Goal: Navigation & Orientation: Understand site structure

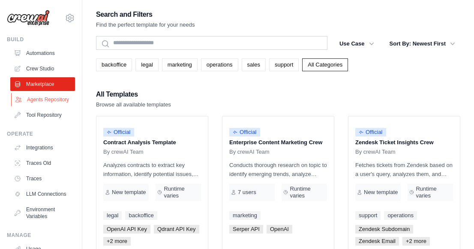
click at [35, 103] on link "Agents Repository" at bounding box center [43, 100] width 65 height 14
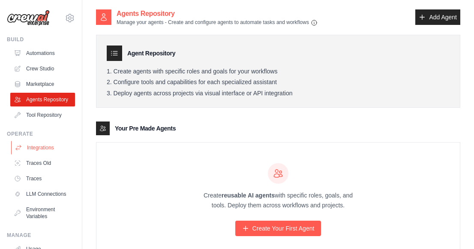
click at [41, 152] on link "Integrations" at bounding box center [43, 148] width 65 height 14
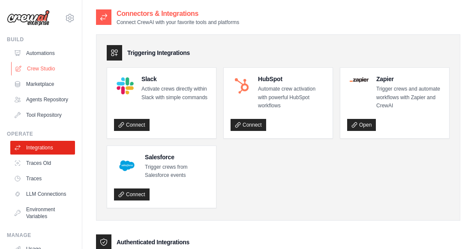
click at [38, 70] on link "Crew Studio" at bounding box center [43, 69] width 65 height 14
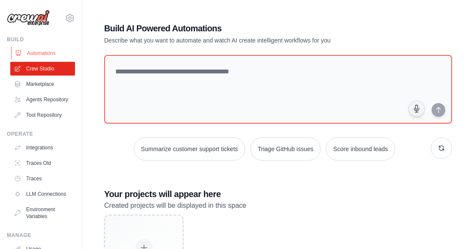
click at [51, 55] on link "Automations" at bounding box center [43, 53] width 65 height 14
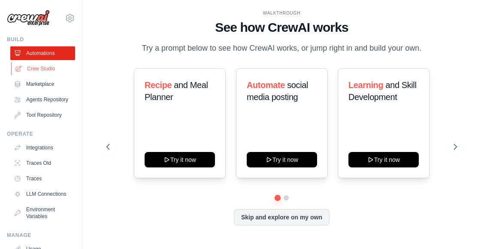
click at [48, 67] on link "Crew Studio" at bounding box center [43, 69] width 65 height 14
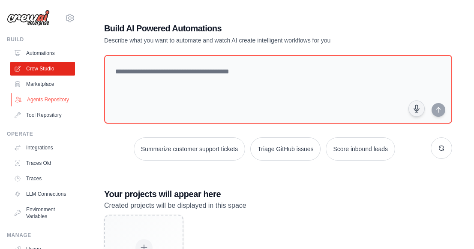
click at [38, 103] on link "Agents Repository" at bounding box center [43, 100] width 65 height 14
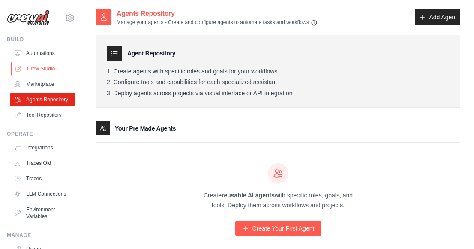
click at [42, 68] on link "Crew Studio" at bounding box center [43, 69] width 65 height 14
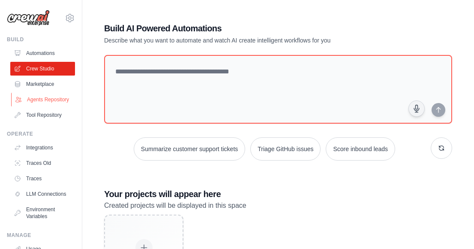
click at [36, 100] on link "Agents Repository" at bounding box center [43, 100] width 65 height 14
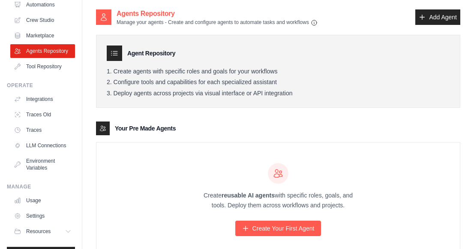
scroll to position [82, 0]
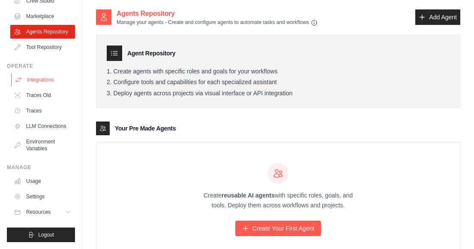
click at [46, 73] on link "Integrations" at bounding box center [43, 80] width 65 height 14
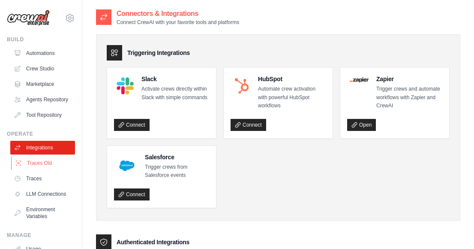
click at [48, 170] on link "Traces Old" at bounding box center [43, 163] width 65 height 14
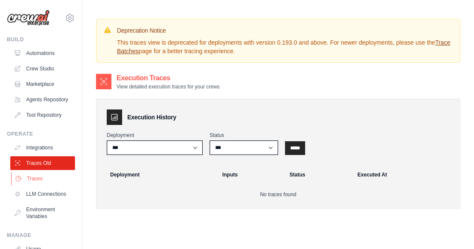
click at [35, 185] on link "Traces" at bounding box center [43, 179] width 65 height 14
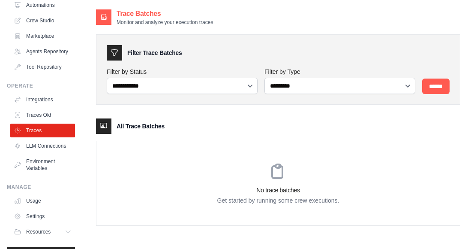
scroll to position [82, 0]
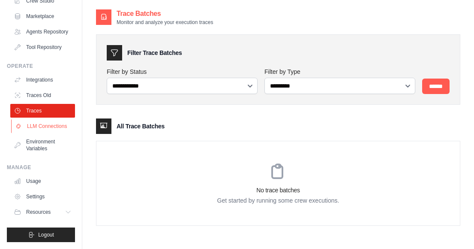
click at [41, 126] on link "LLM Connections" at bounding box center [43, 126] width 65 height 14
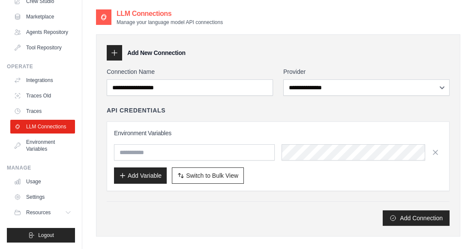
scroll to position [82, 0]
click at [33, 182] on link "Usage" at bounding box center [43, 181] width 65 height 14
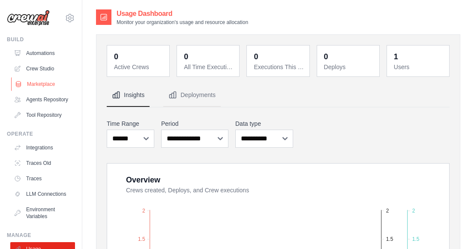
click at [42, 82] on link "Marketplace" at bounding box center [43, 84] width 65 height 14
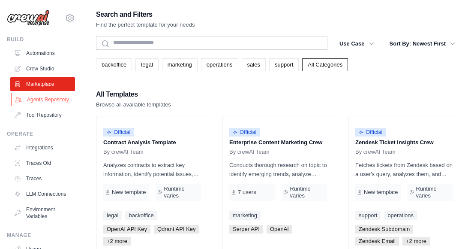
click at [41, 102] on link "Agents Repository" at bounding box center [43, 100] width 65 height 14
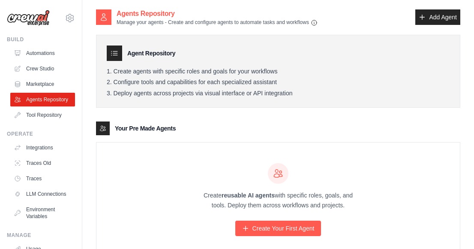
scroll to position [30, 0]
